Goal: Task Accomplishment & Management: Complete application form

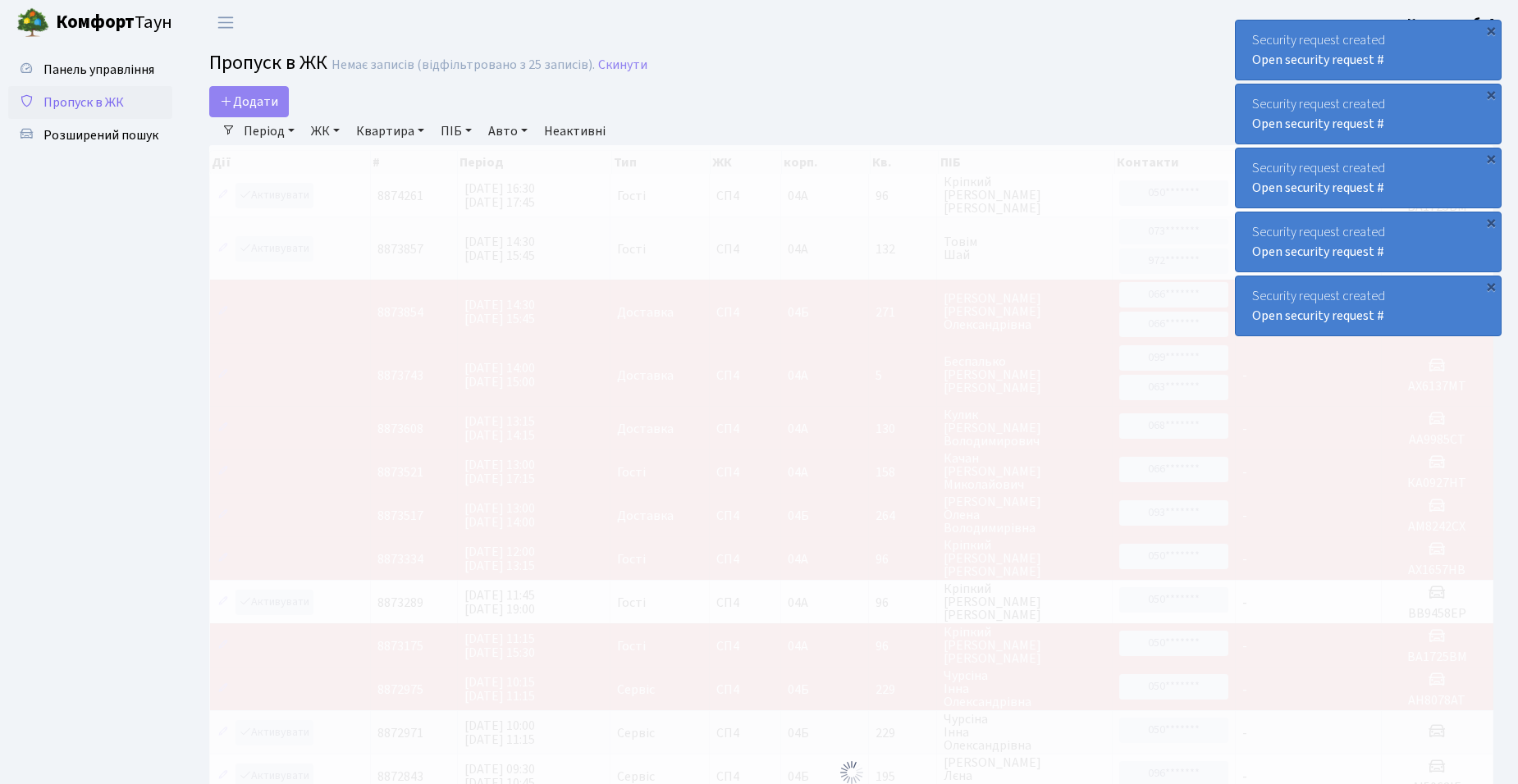
select select "25"
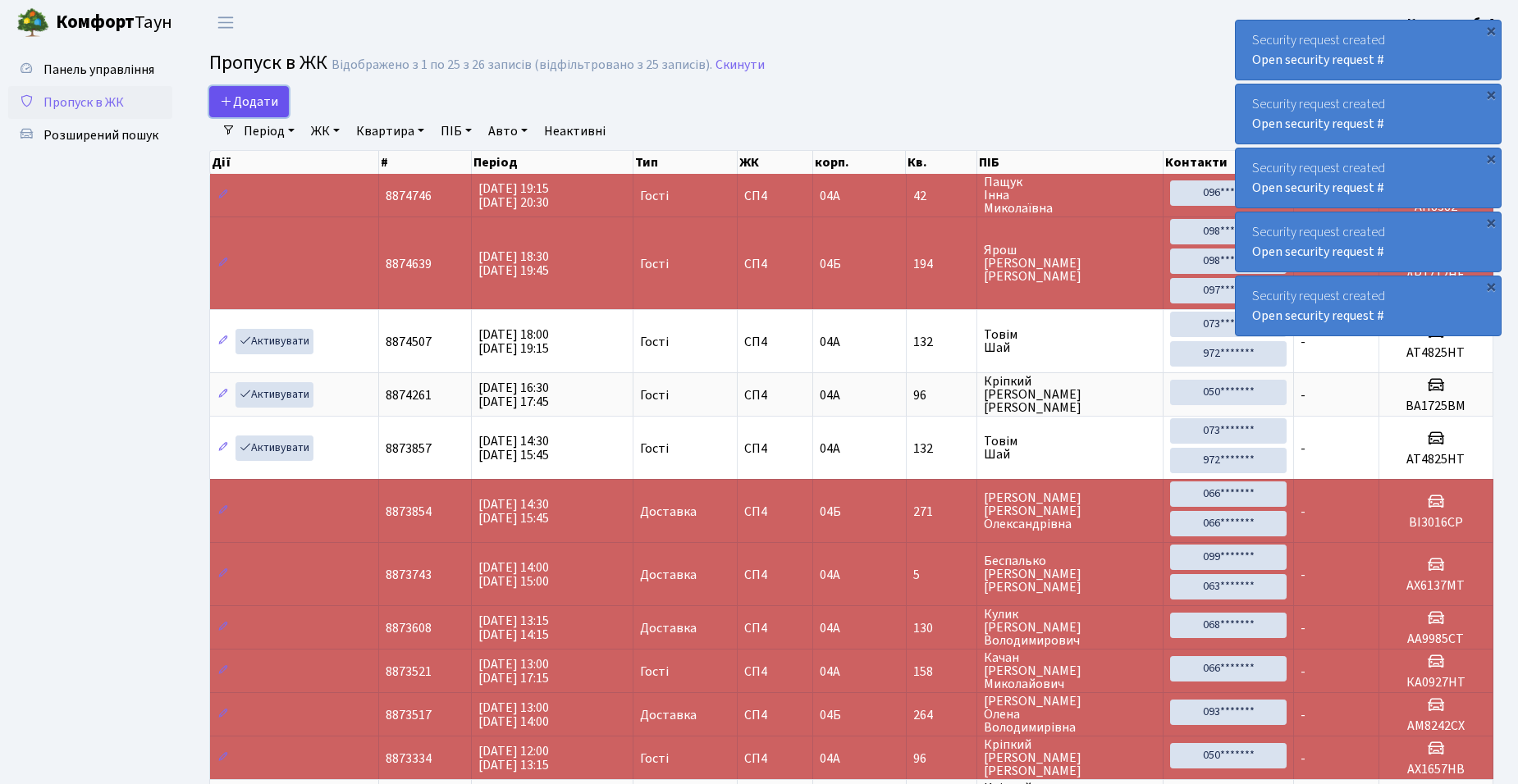
click at [250, 101] on span "Додати" at bounding box center [248, 102] width 58 height 18
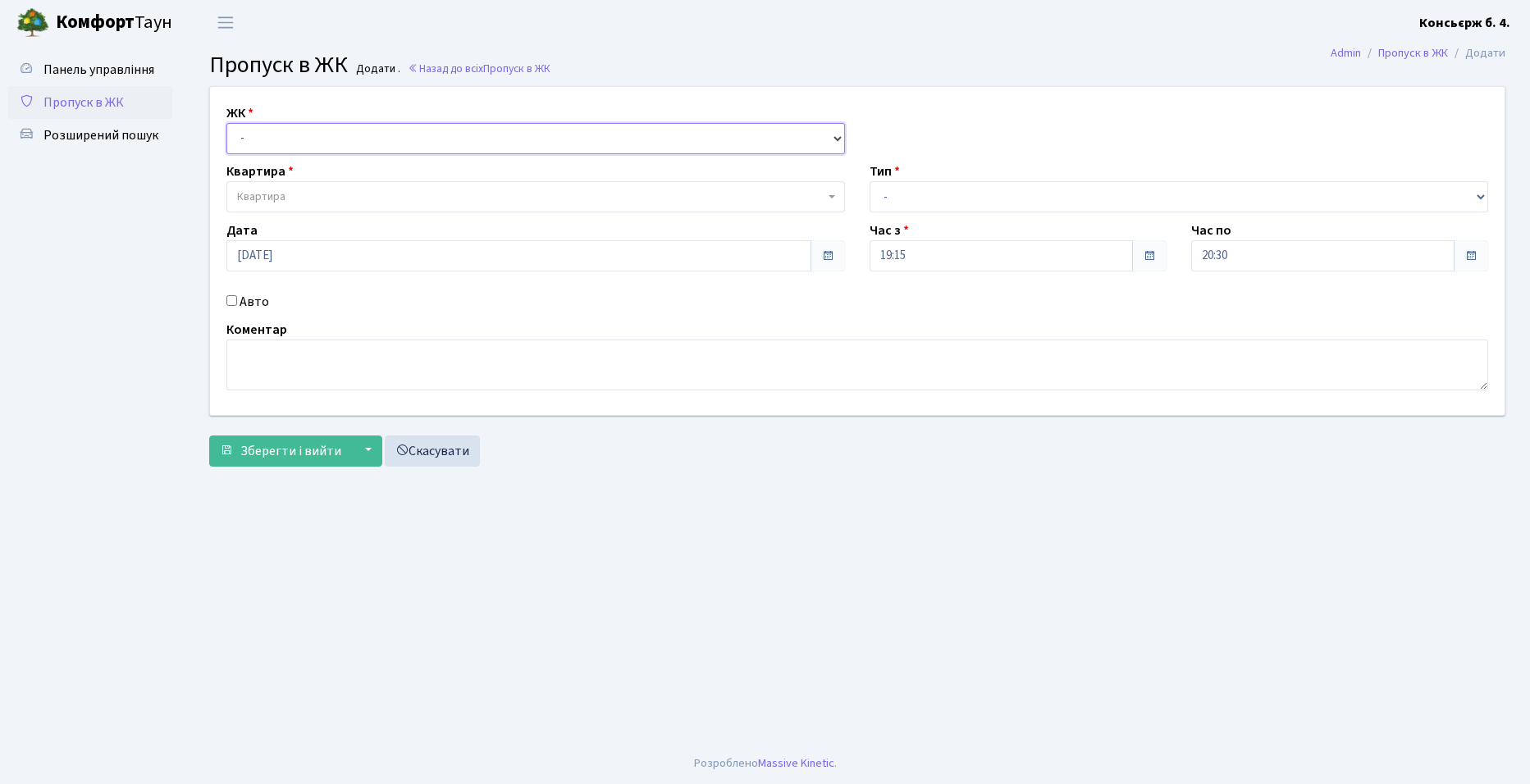
click at [270, 129] on select "- [STREET_ADDRESS]" at bounding box center [535, 139] width 618 height 31
select select "325"
click at [226, 123] on select "- СП4, Столичне шосе, 5" at bounding box center [535, 139] width 618 height 31
select select
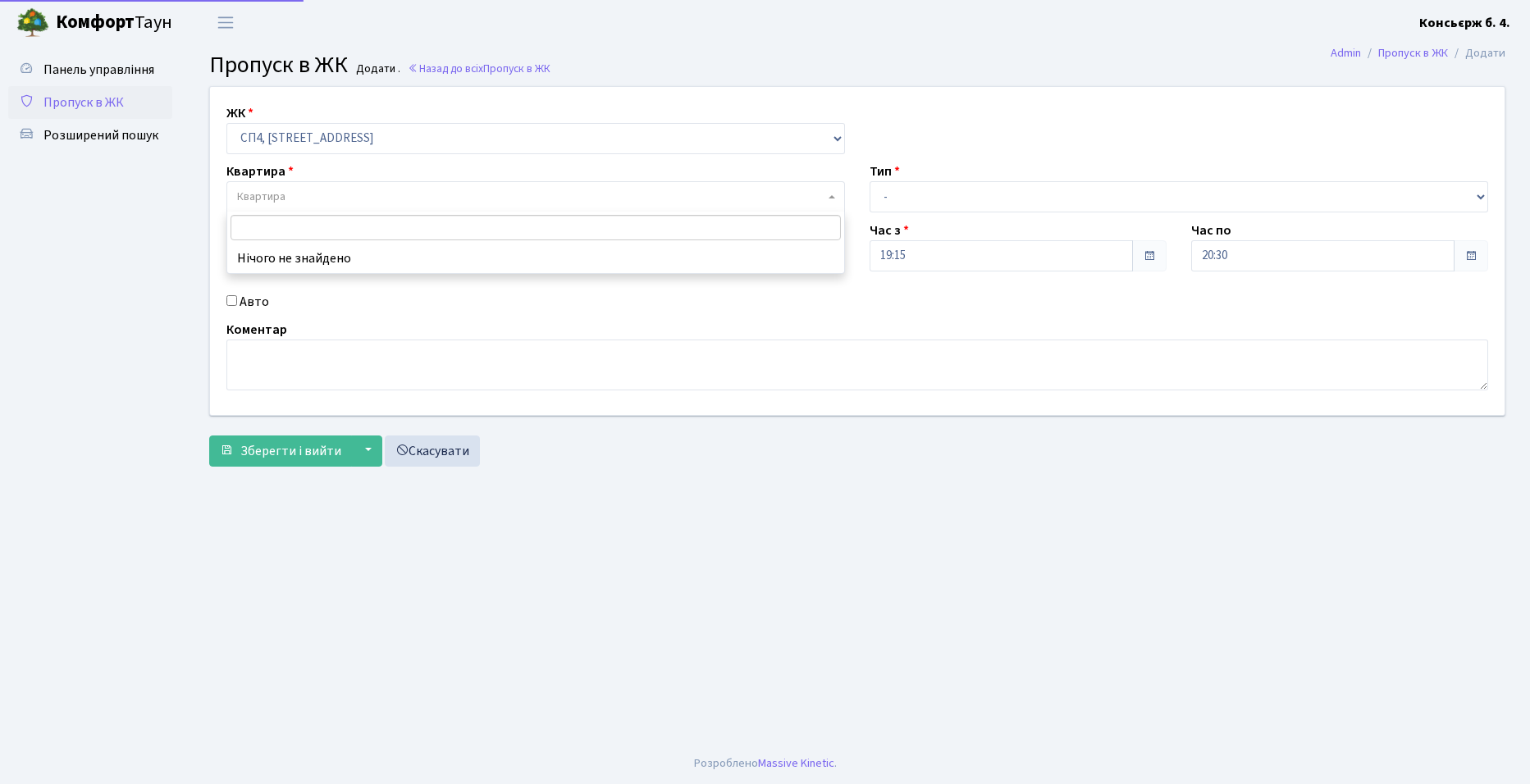
click at [280, 197] on span "Квартира" at bounding box center [261, 197] width 49 height 16
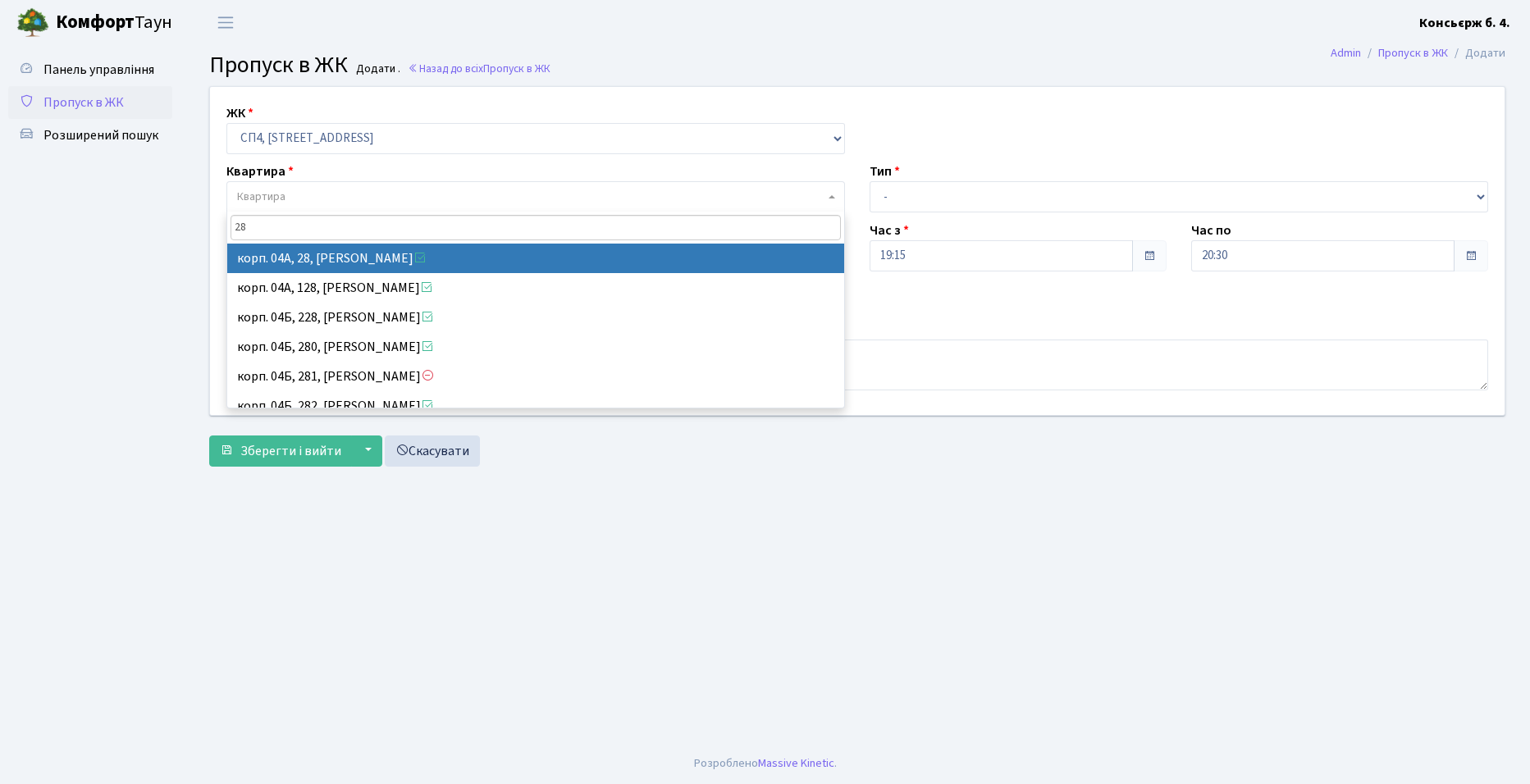
type input "2"
select select "21030"
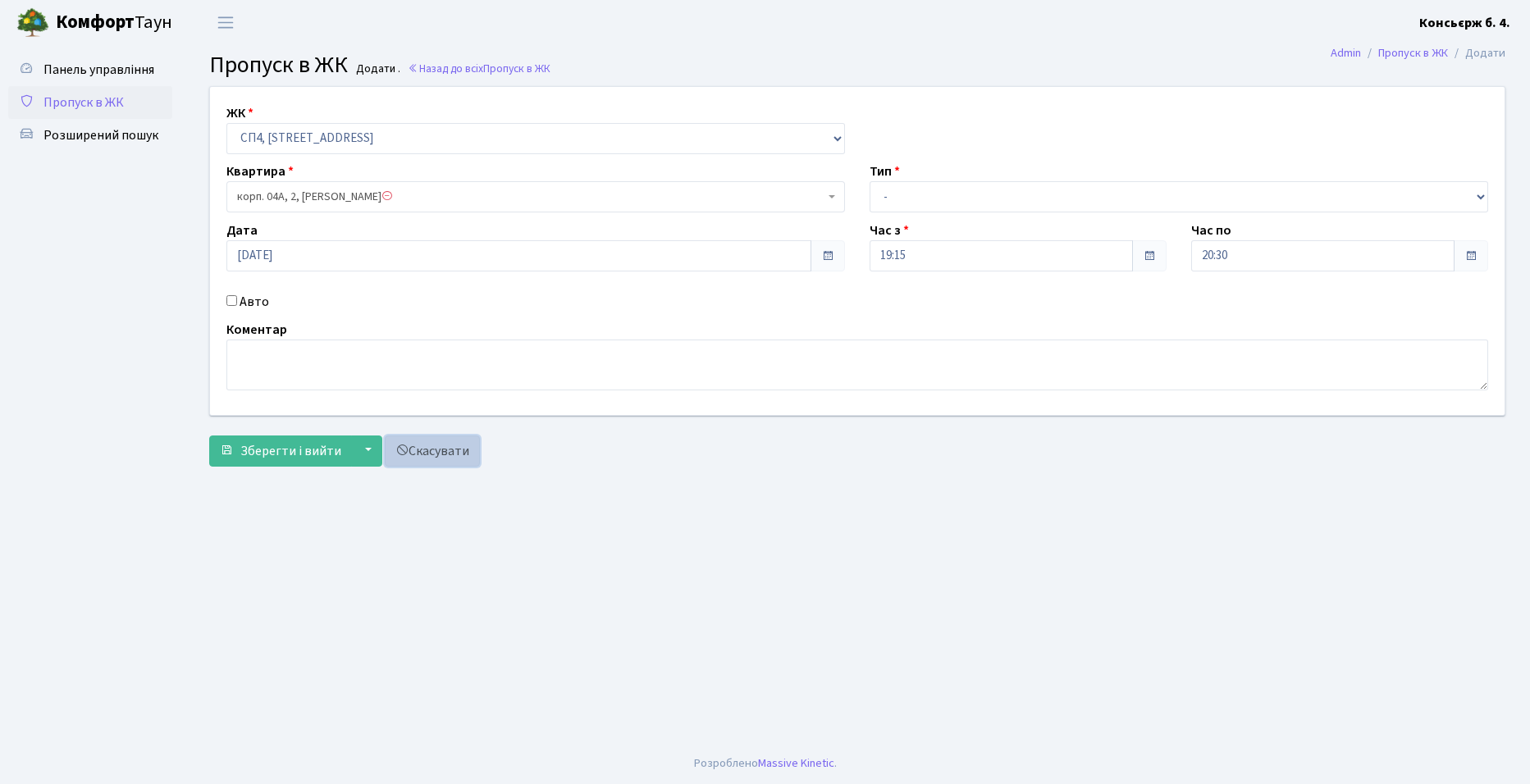
click at [434, 447] on link "Скасувати" at bounding box center [432, 451] width 95 height 31
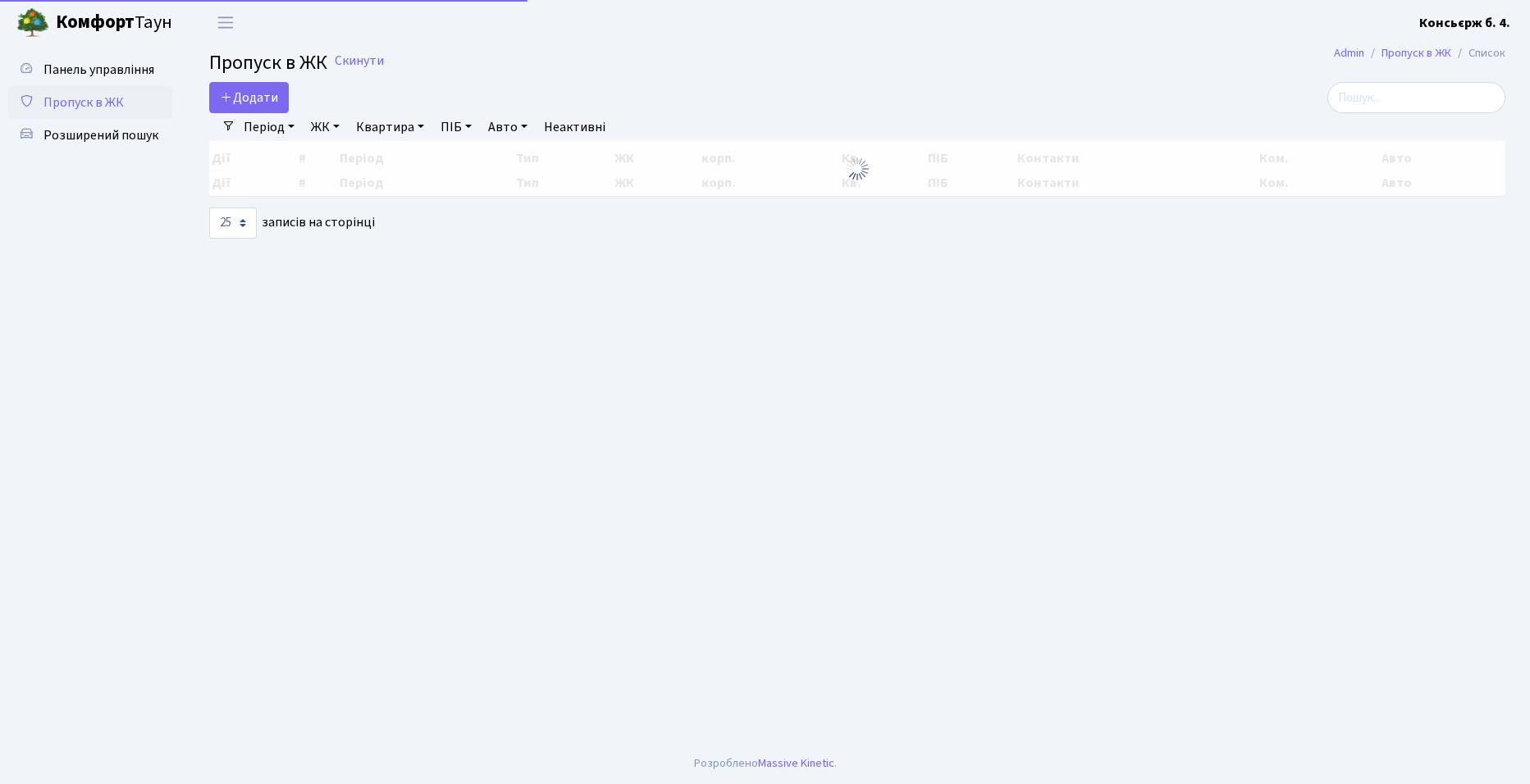
select select "25"
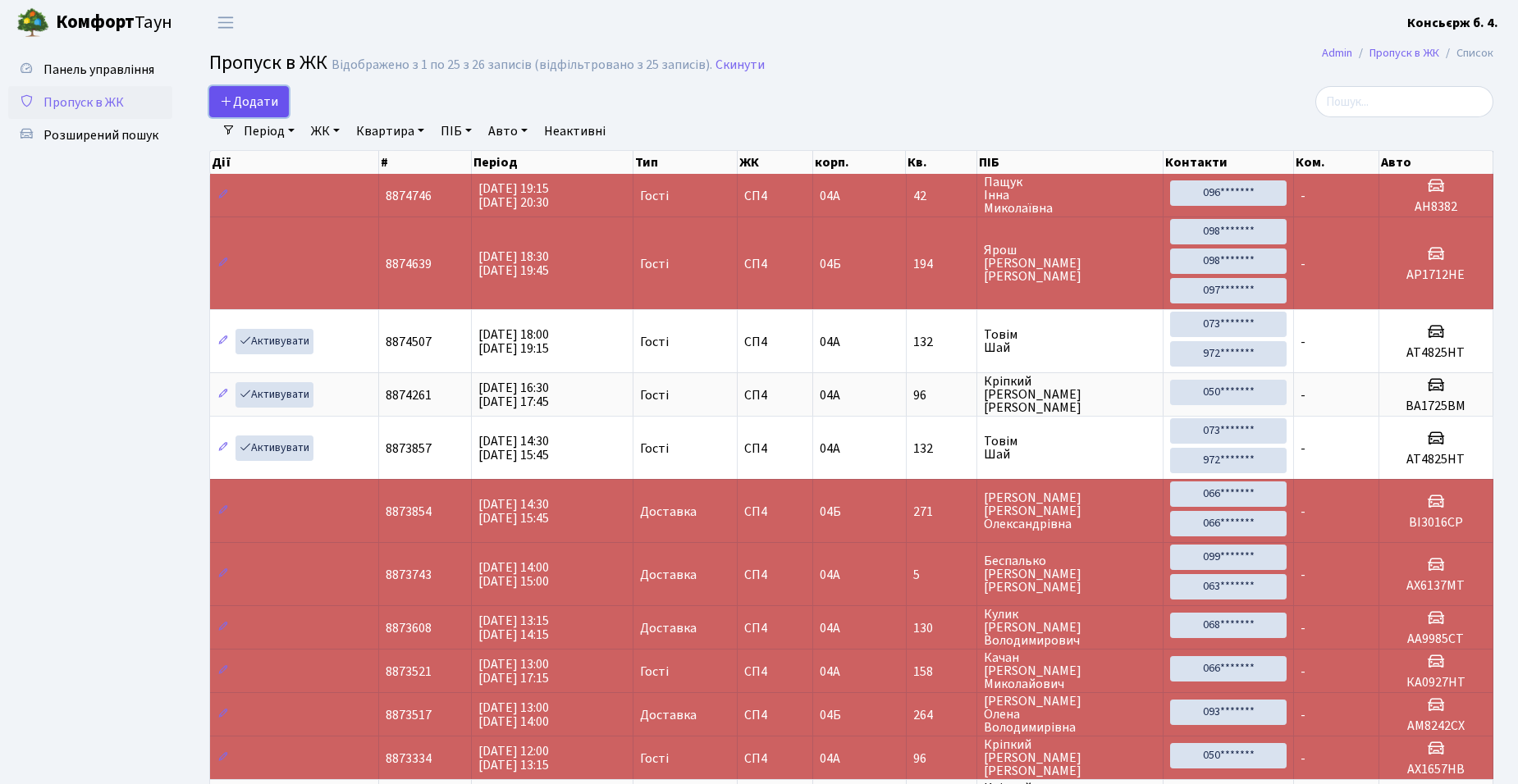
click at [242, 104] on span "Додати" at bounding box center [248, 102] width 58 height 18
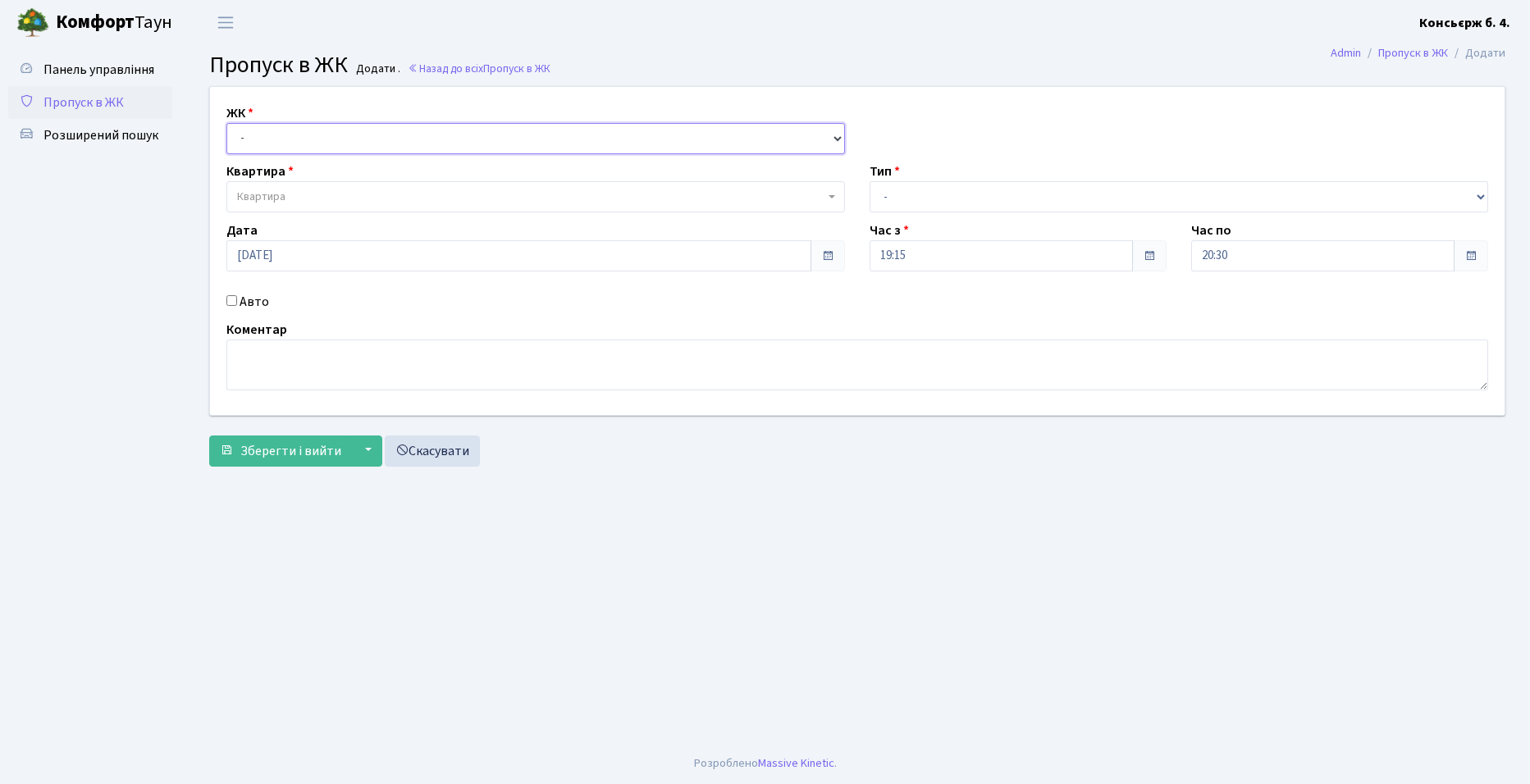
click at [274, 141] on select "- [STREET_ADDRESS]" at bounding box center [535, 139] width 618 height 31
select select "325"
click at [226, 123] on select "- [STREET_ADDRESS]" at bounding box center [535, 139] width 618 height 31
select select
click at [280, 195] on span "Квартира" at bounding box center [261, 197] width 49 height 16
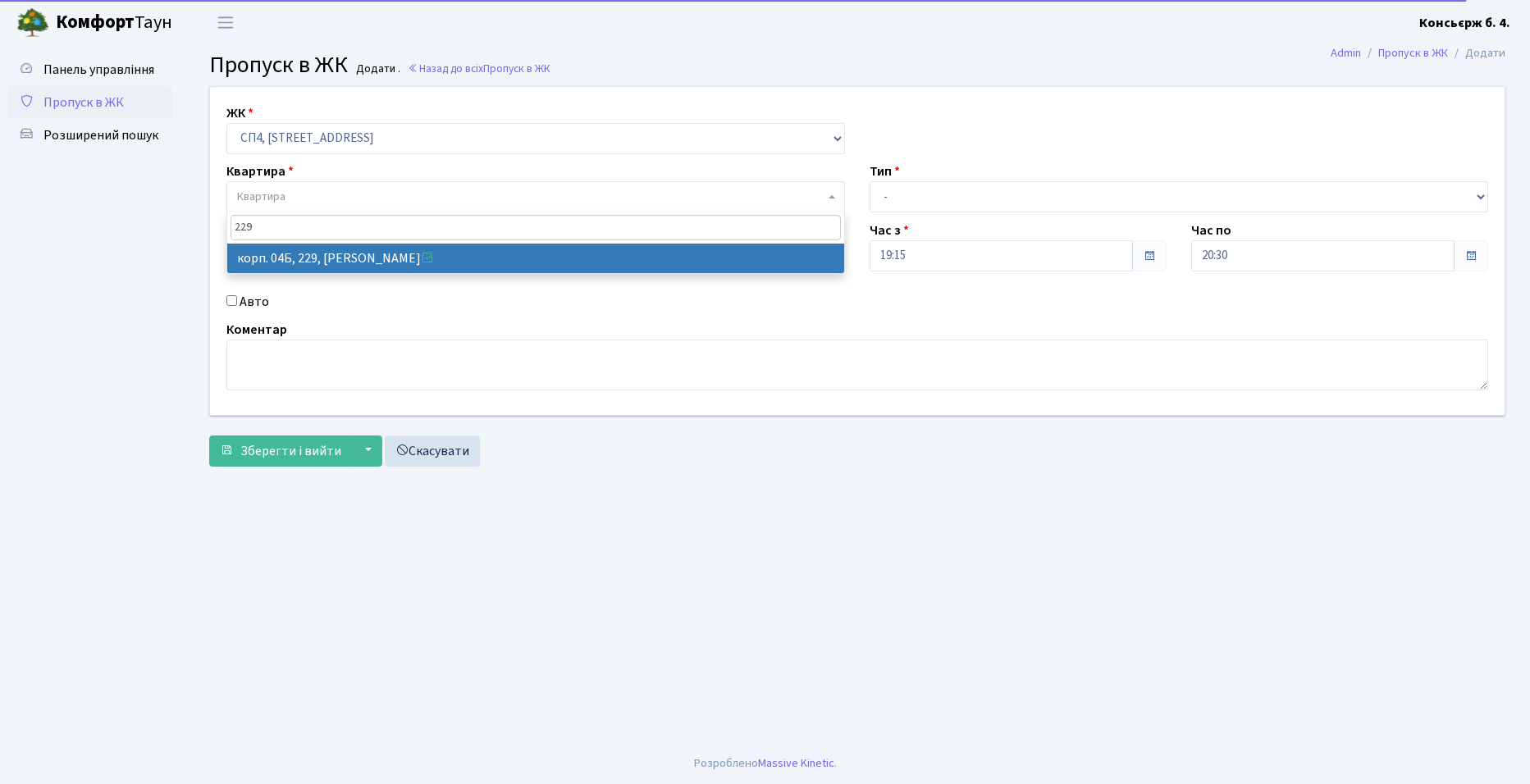
type input "229"
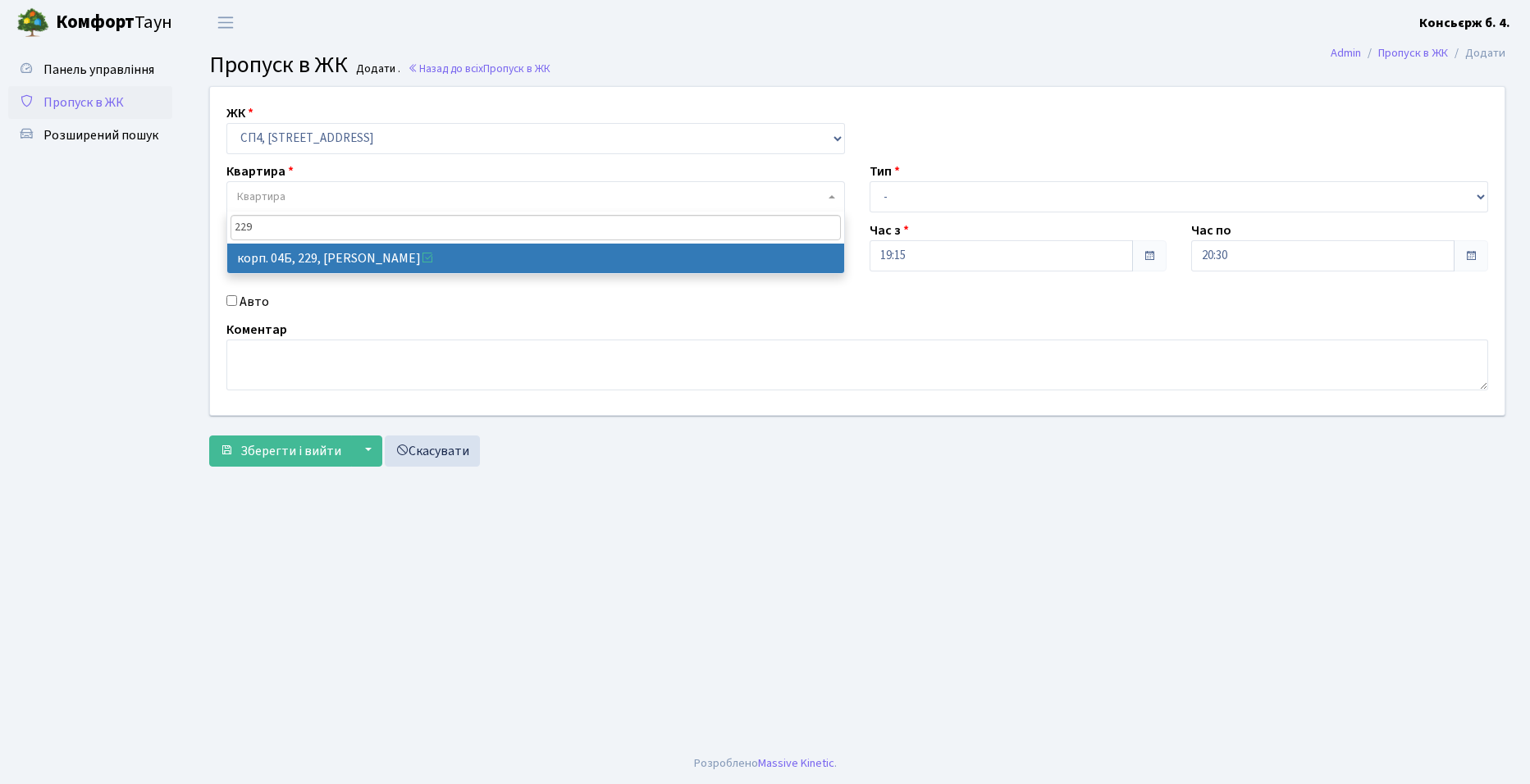
drag, startPoint x: 421, startPoint y: 265, endPoint x: 431, endPoint y: 264, distance: 10.0
select select "21257"
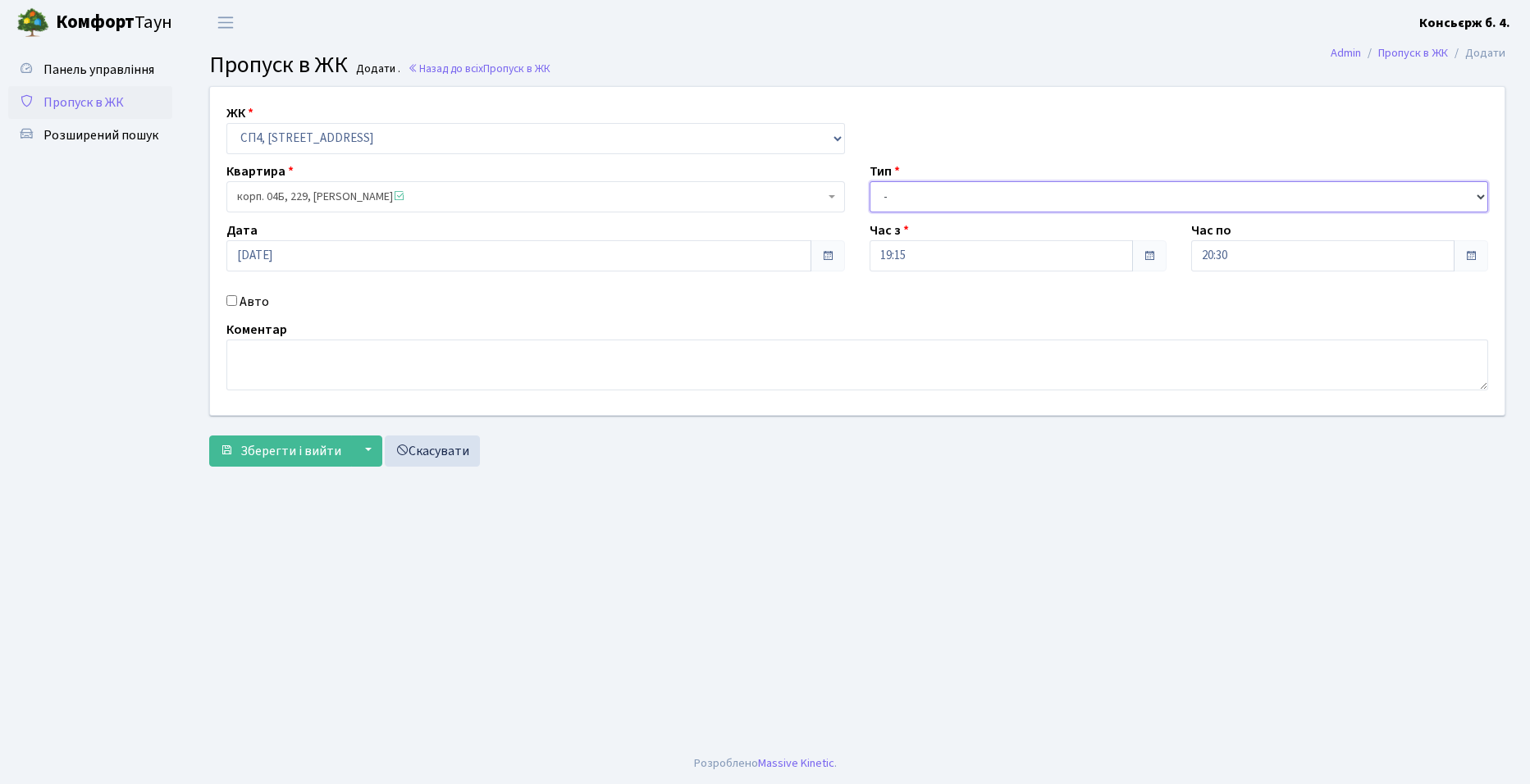
click at [903, 200] on select "- Доставка Таксі Гості Сервіс" at bounding box center [1179, 197] width 618 height 31
select select "18"
click at [870, 182] on select "- Доставка Таксі Гості Сервіс" at bounding box center [1179, 197] width 618 height 31
click at [231, 299] on input "Авто" at bounding box center [231, 300] width 11 height 11
checkbox input "true"
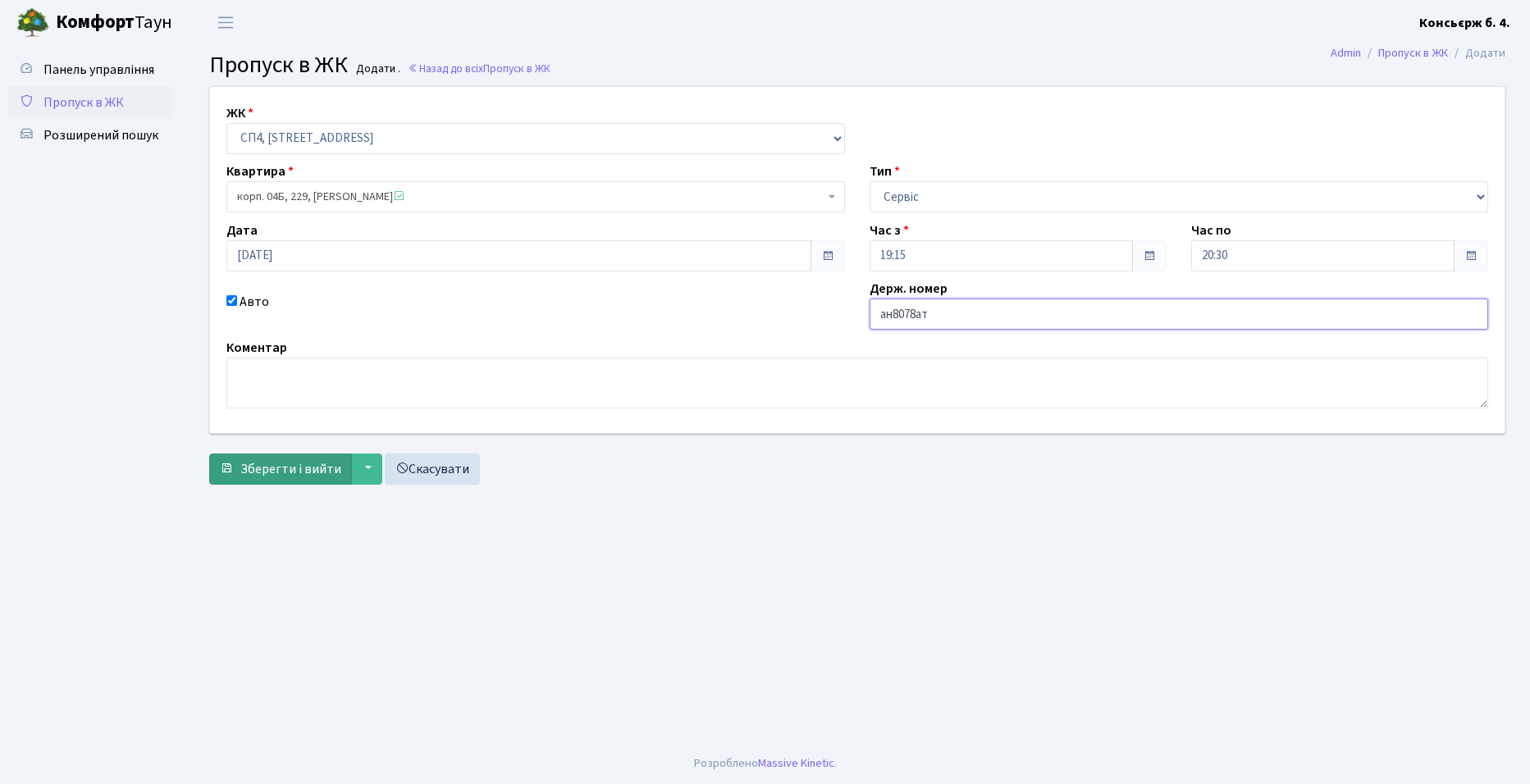
type input "ан8078ат"
click at [280, 469] on span "Зберегти і вийти" at bounding box center [290, 469] width 101 height 18
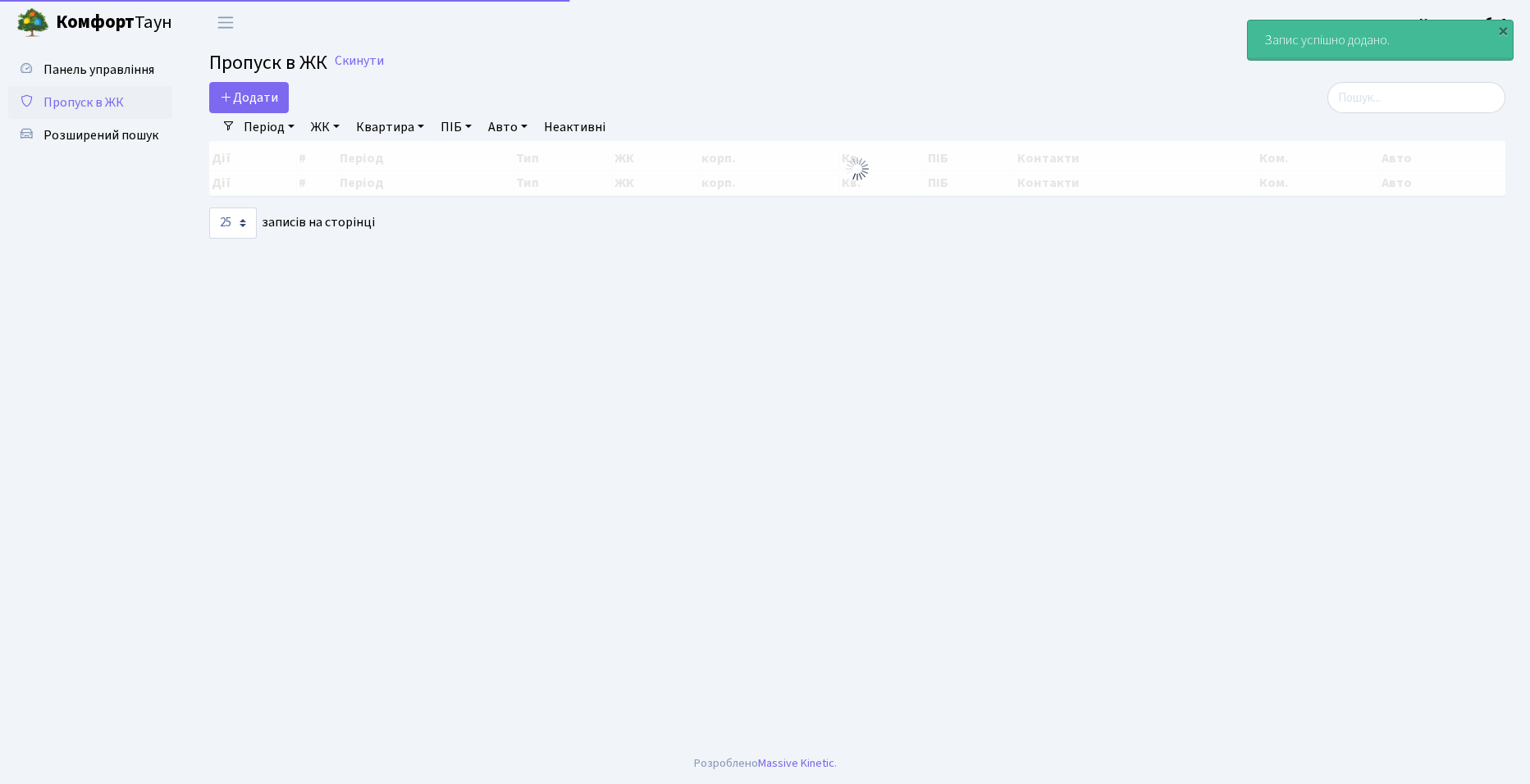
select select "25"
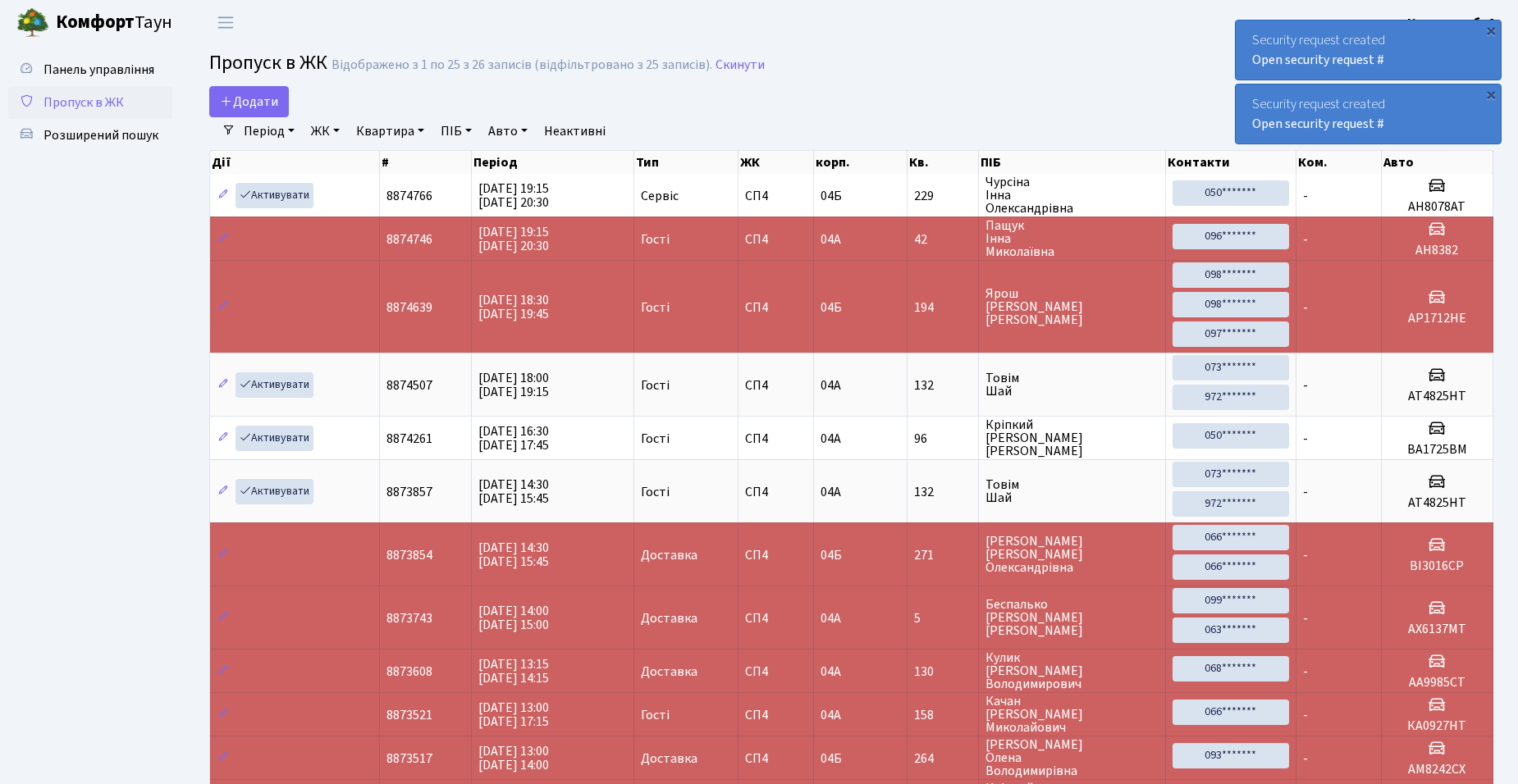
drag, startPoint x: 938, startPoint y: 231, endPoint x: 129, endPoint y: 324, distance: 814.3
drag, startPoint x: 129, startPoint y: 324, endPoint x: 92, endPoint y: 218, distance: 112.3
click at [92, 218] on ul "Панель управління Пропуск в ЖК Розширений пошук" at bounding box center [90, 781] width 164 height 1455
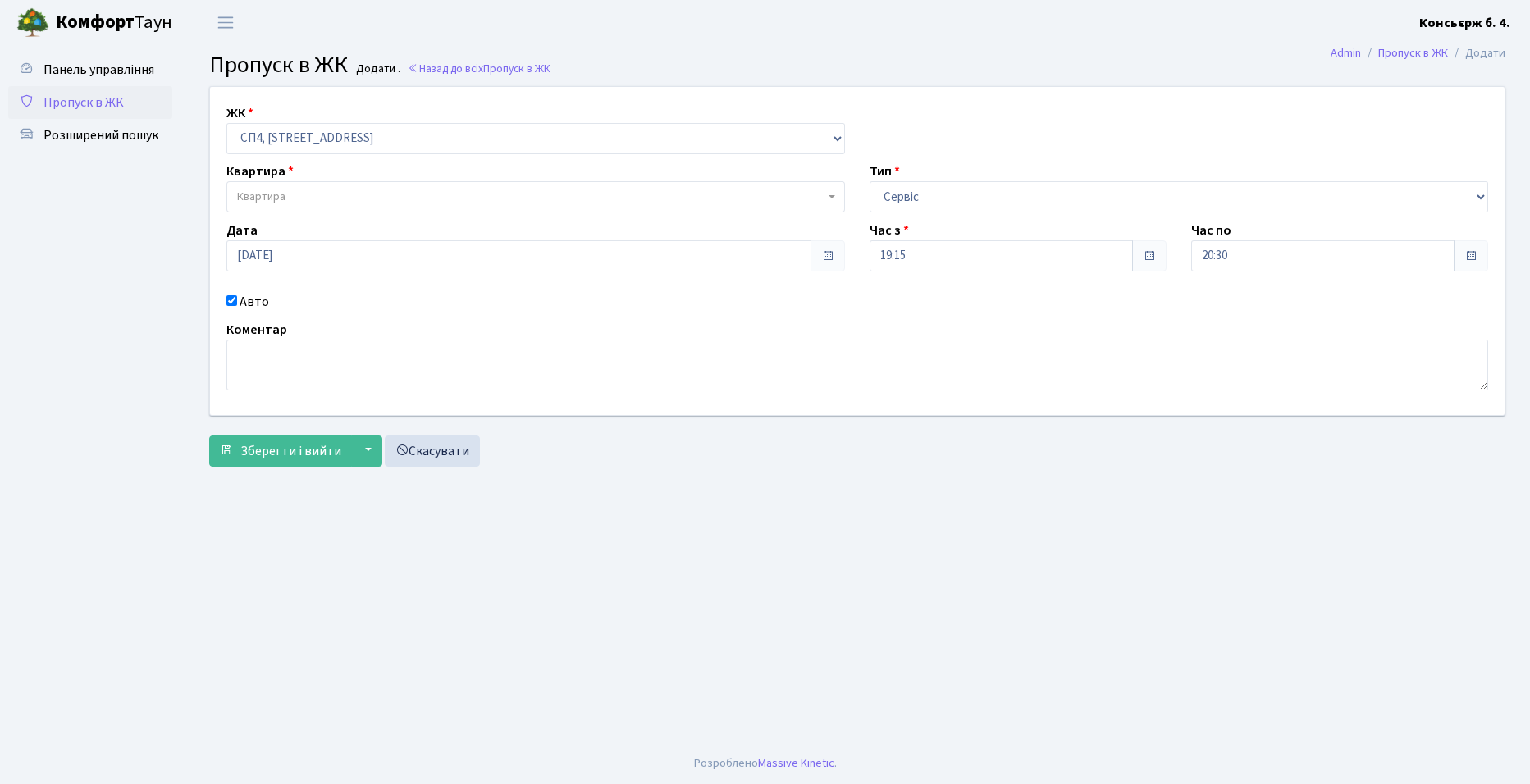
select select "325"
select select "18"
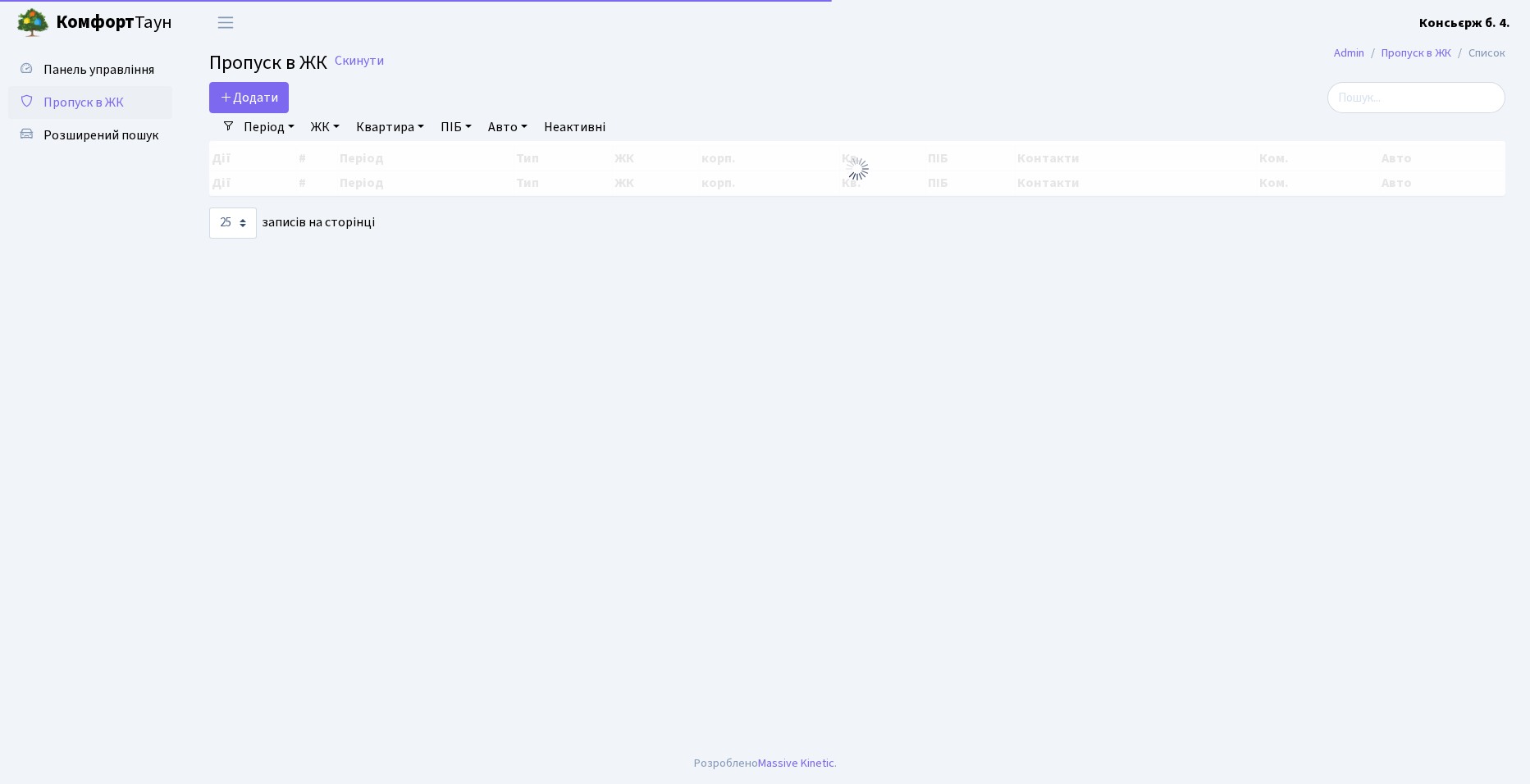
select select "25"
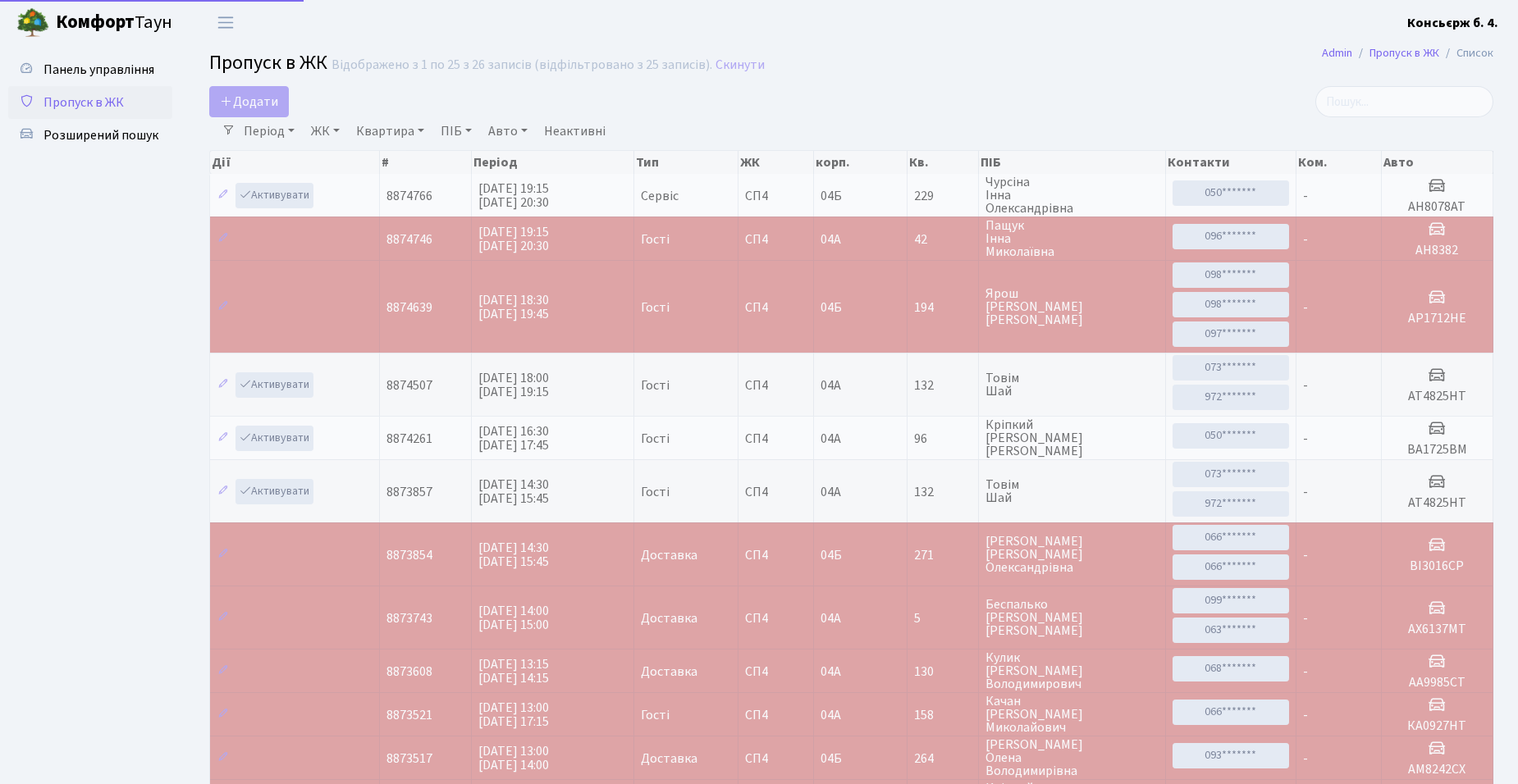
select select "25"
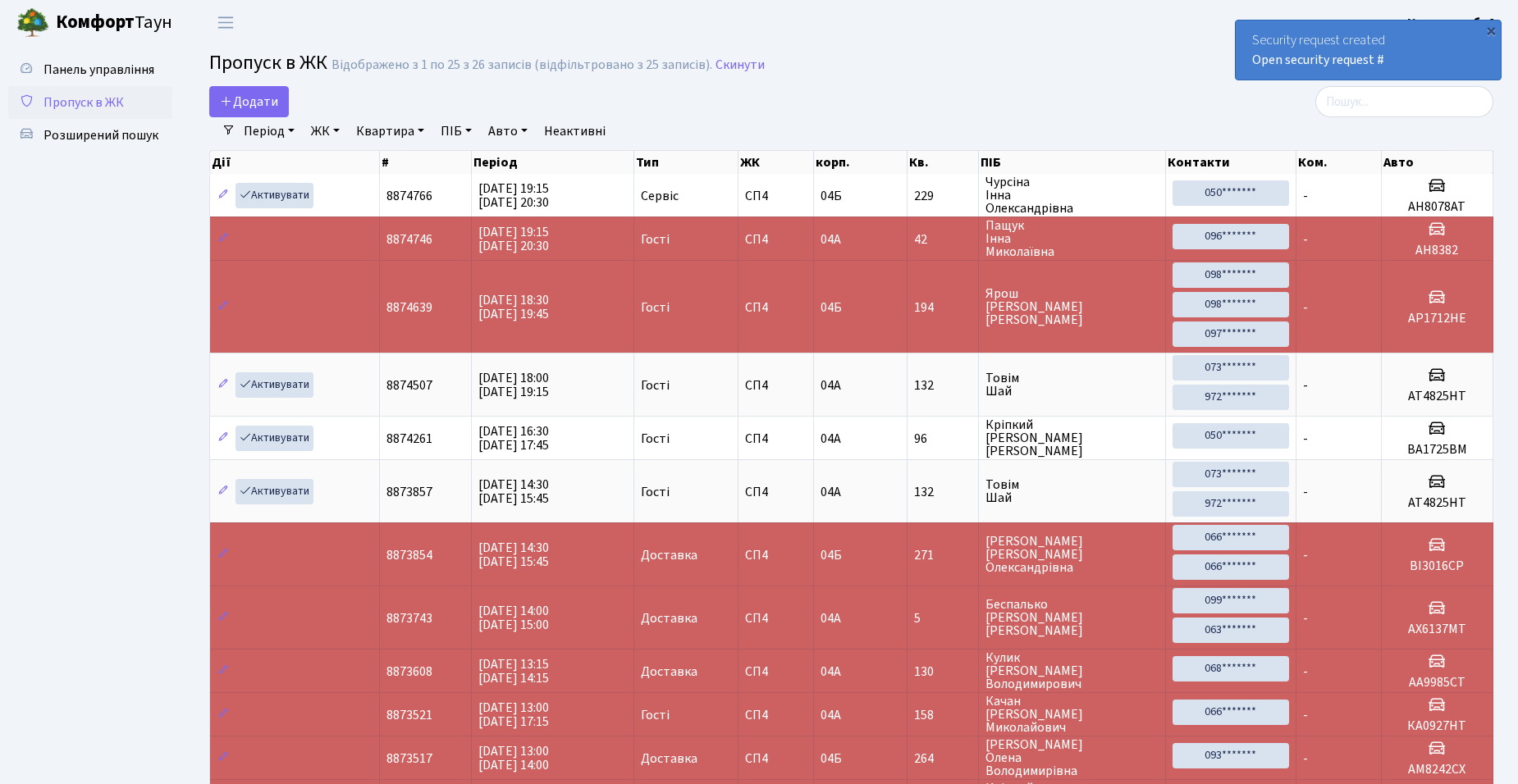
click at [98, 99] on span "Пропуск в ЖК" at bounding box center [84, 103] width 81 height 18
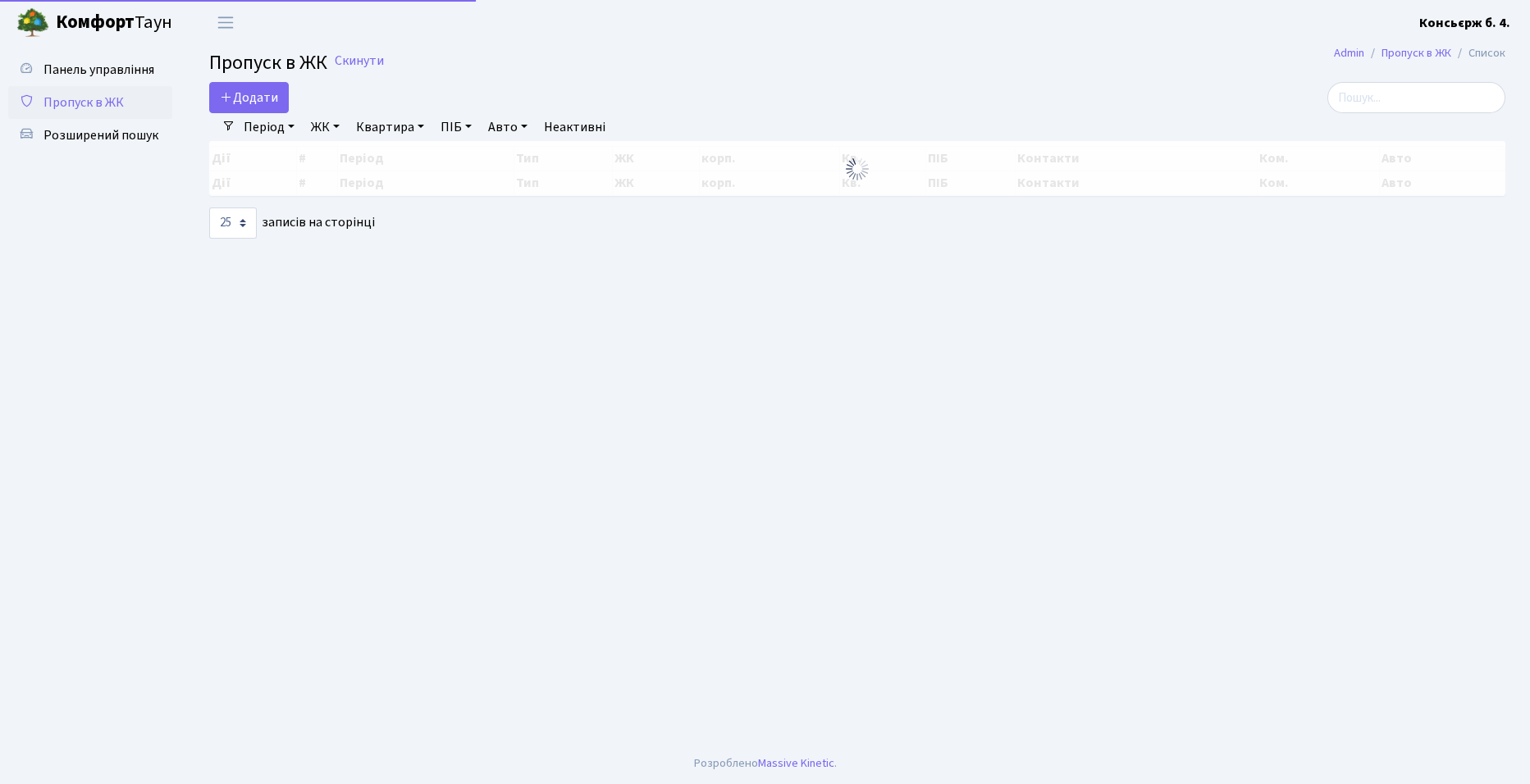
select select "25"
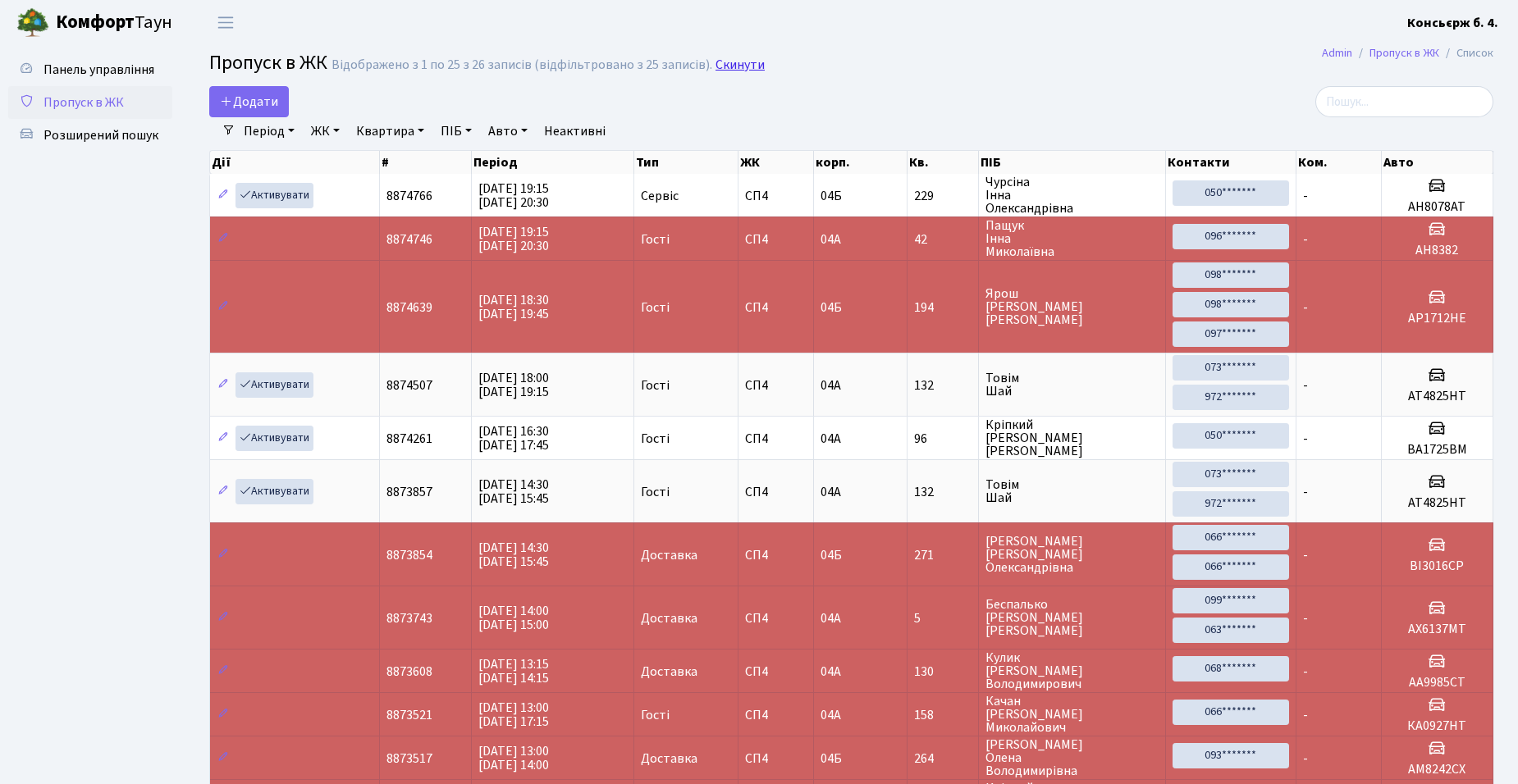
click at [736, 65] on link "Скинути" at bounding box center [740, 65] width 49 height 16
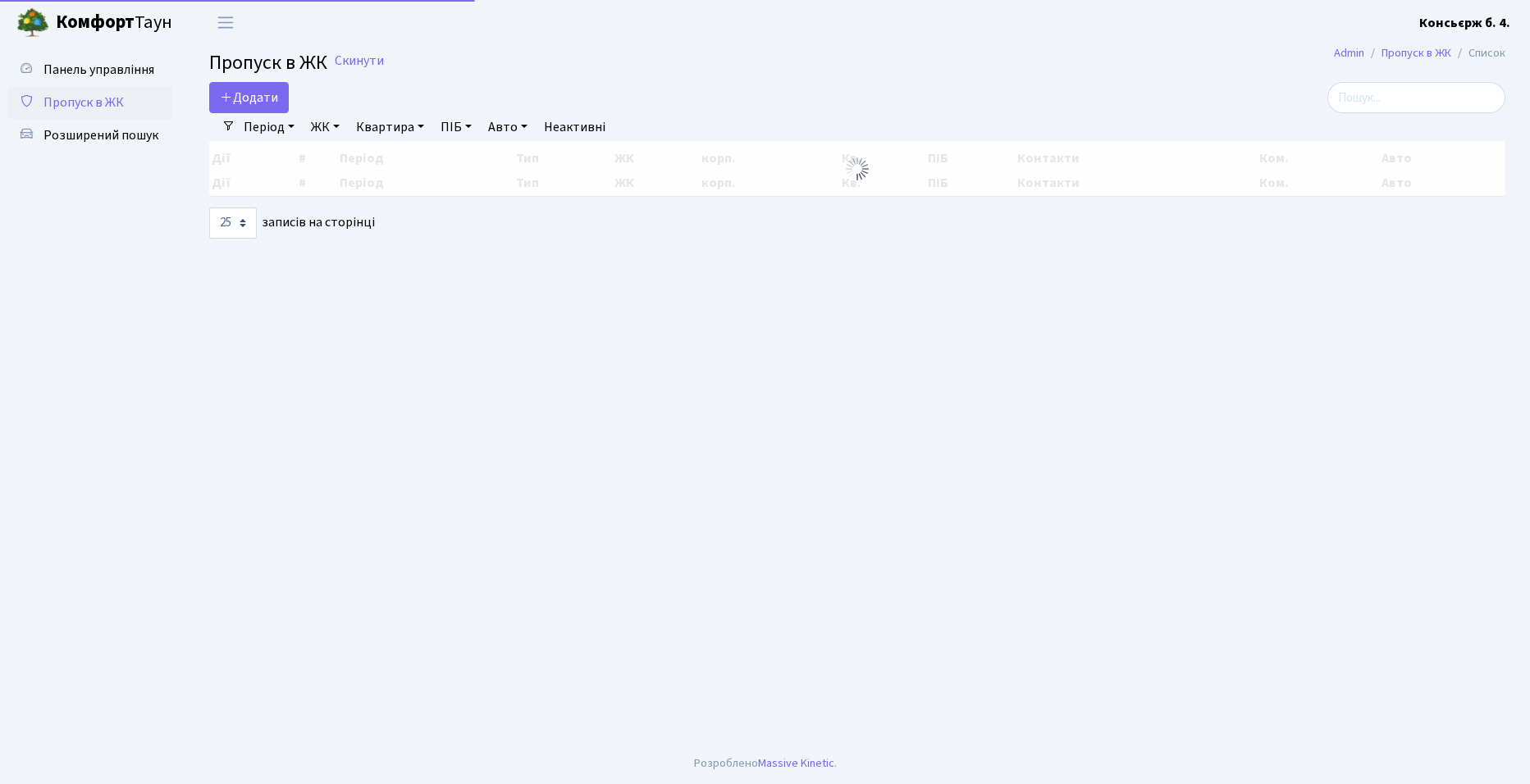
select select "25"
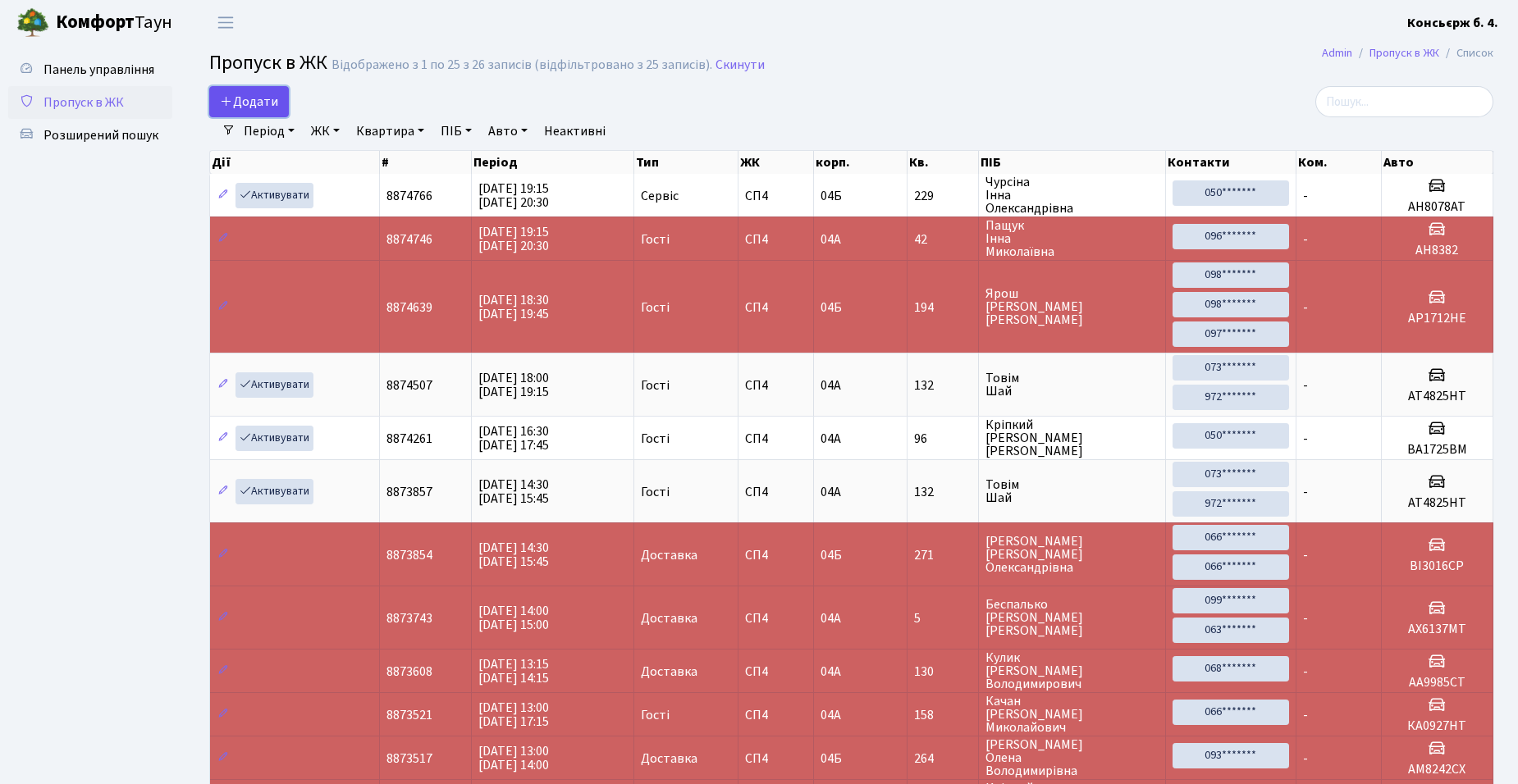
click at [251, 100] on span "Додати" at bounding box center [248, 102] width 58 height 18
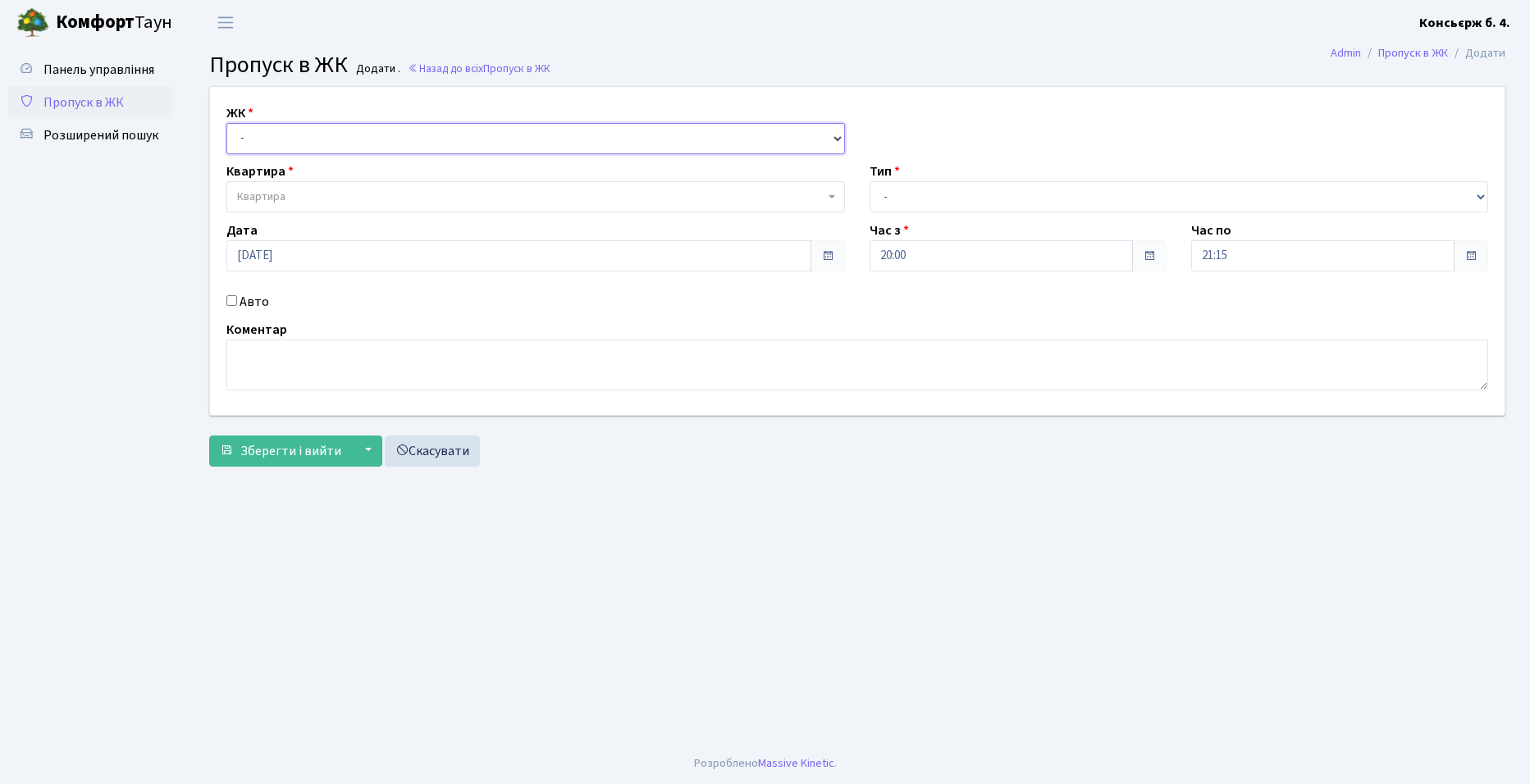
drag, startPoint x: 244, startPoint y: 136, endPoint x: 261, endPoint y: 154, distance: 24.8
click at [248, 136] on select "- СП4, Столичне шосе, 5" at bounding box center [535, 139] width 618 height 31
select select "325"
click at [226, 123] on select "- СП4, Столичне шосе, 5" at bounding box center [535, 139] width 618 height 31
select select
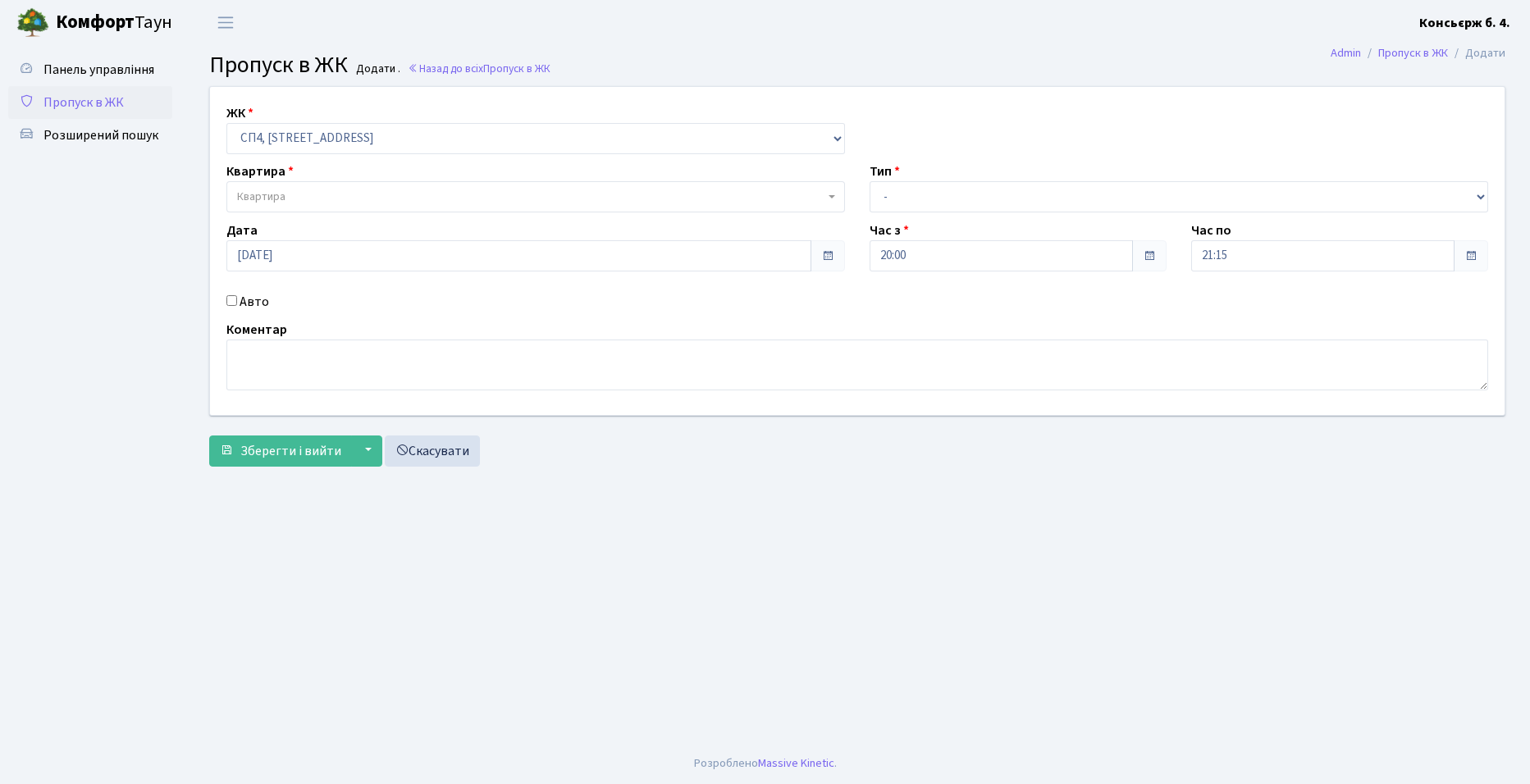
click at [294, 197] on span "Квартира" at bounding box center [530, 197] width 588 height 16
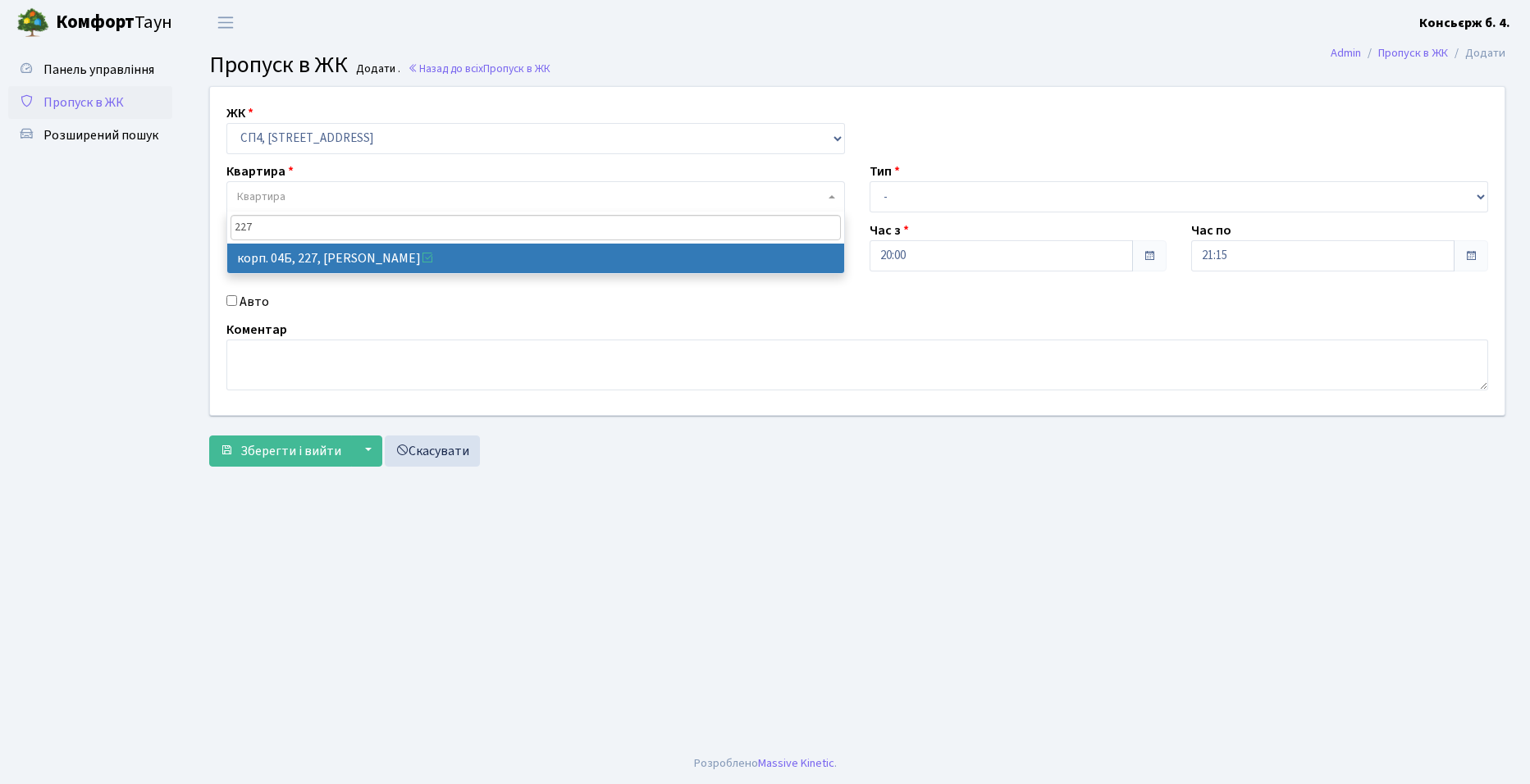
type input "227"
select select "21255"
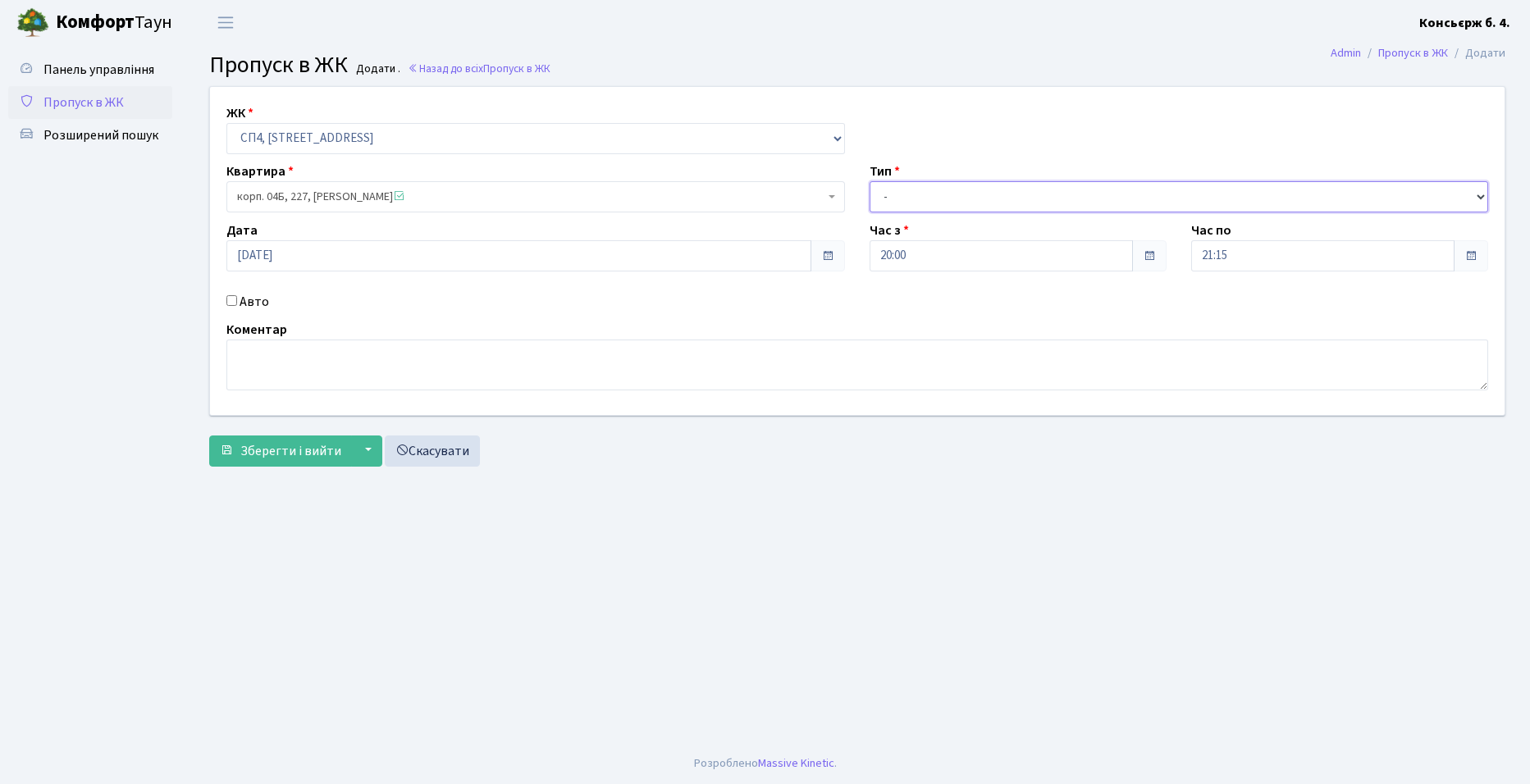
click at [897, 202] on select "- Доставка Таксі Гості Сервіс" at bounding box center [1179, 197] width 618 height 31
select select "1"
click at [870, 182] on select "- Доставка Таксі Гості Сервіс" at bounding box center [1179, 197] width 618 height 31
click at [288, 458] on span "Зберегти і вийти" at bounding box center [290, 451] width 101 height 18
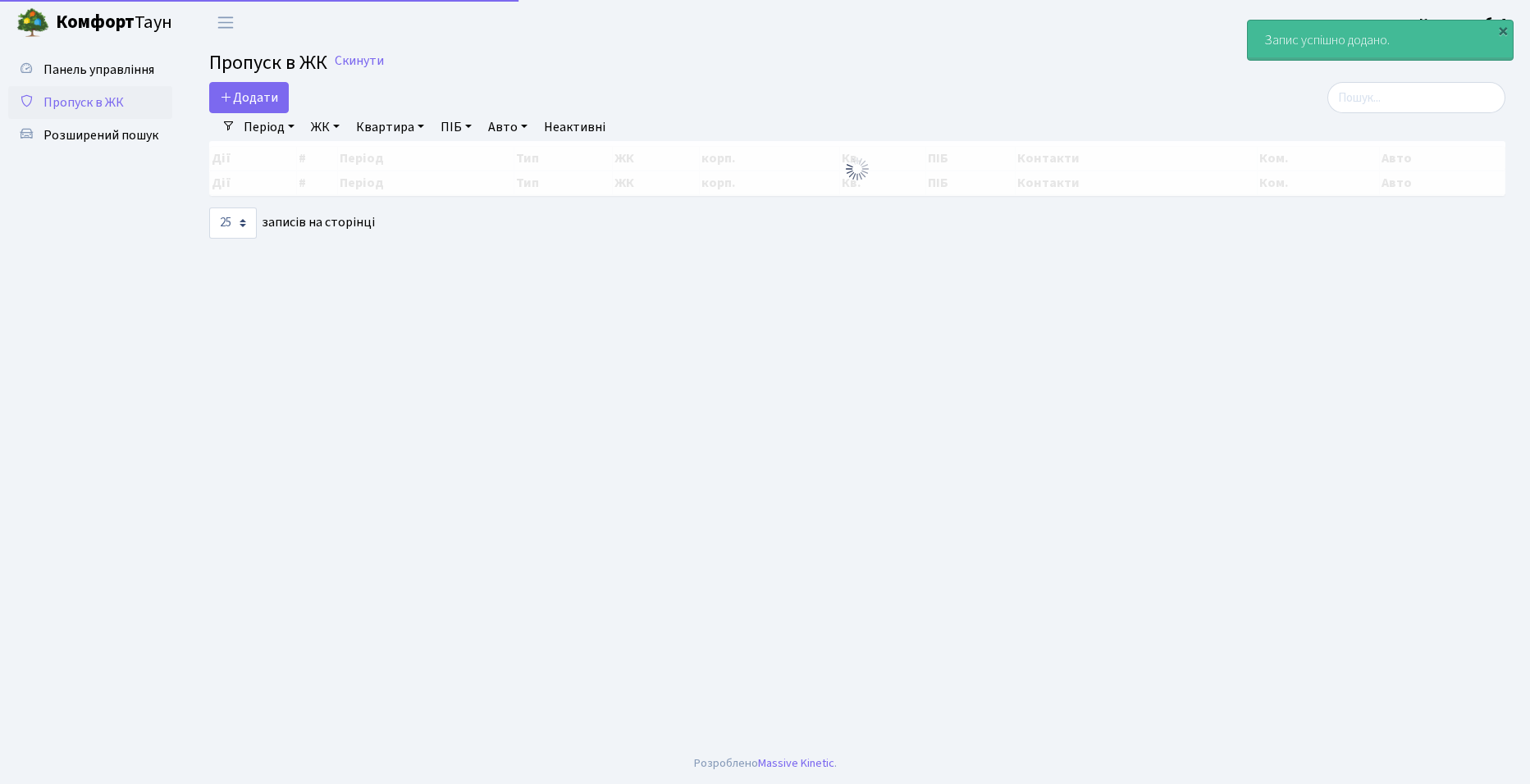
select select "25"
